Goal: Complete application form: Complete application form

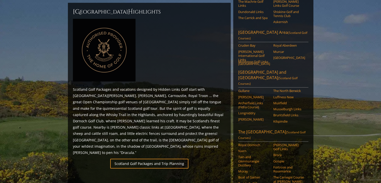
scroll to position [275, 0]
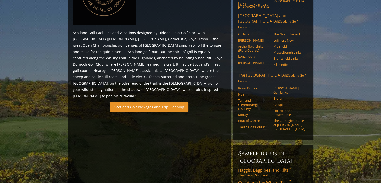
click at [140, 102] on link "Scotland Golf Packages and Trip Planning" at bounding box center [149, 107] width 78 height 10
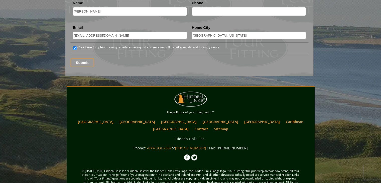
scroll to position [656, 0]
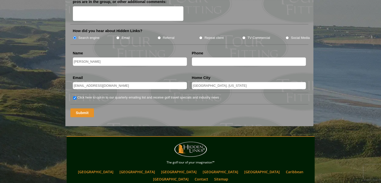
click at [84, 108] on input "Submit" at bounding box center [82, 112] width 24 height 9
